Goal: Task Accomplishment & Management: Complete application form

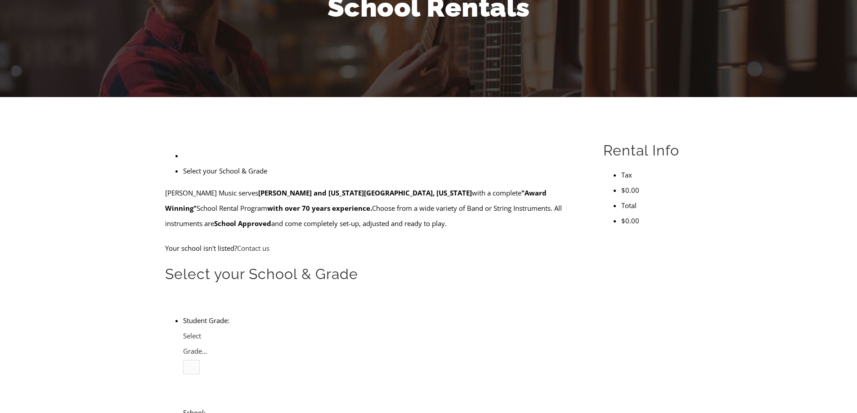
scroll to position [180, 0]
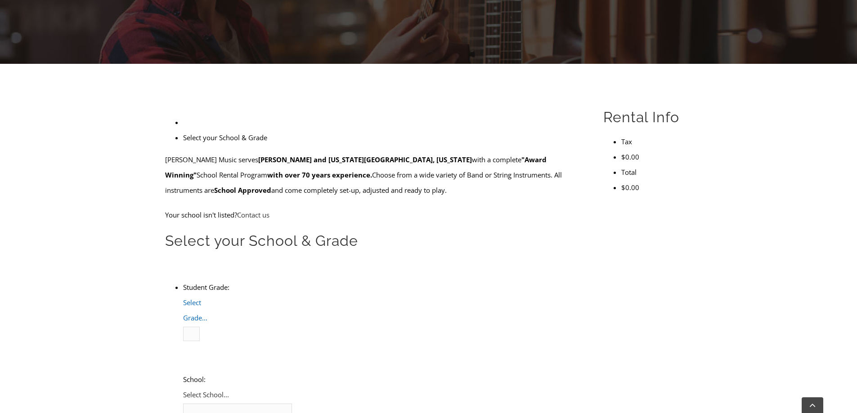
click at [207, 298] on span "Select Grade..." at bounding box center [195, 310] width 24 height 24
click at [201, 357] on li "4" at bounding box center [201, 364] width 0 height 15
click at [269, 363] on span "Select School..." at bounding box center [254, 367] width 46 height 9
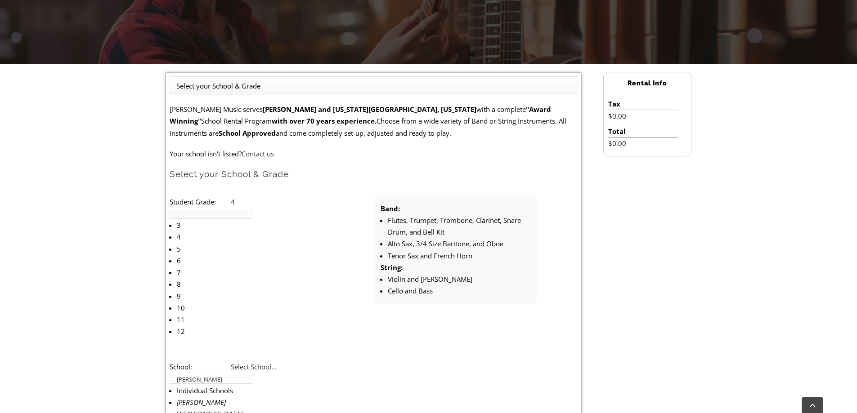
type input "[PERSON_NAME]"
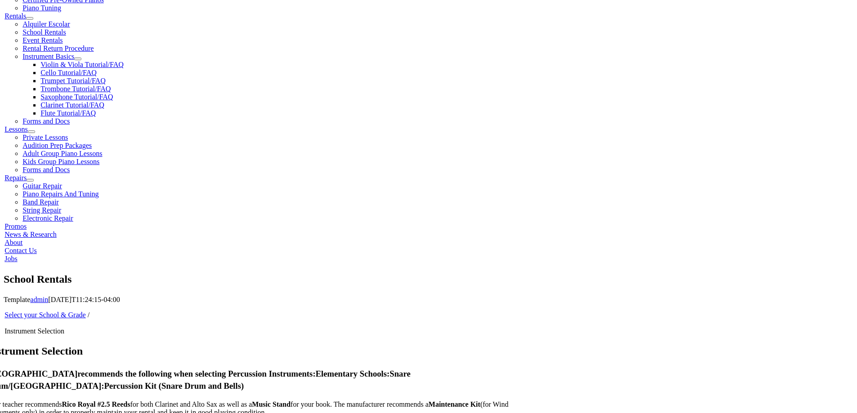
scroll to position [360, 0]
